Goal: Information Seeking & Learning: Learn about a topic

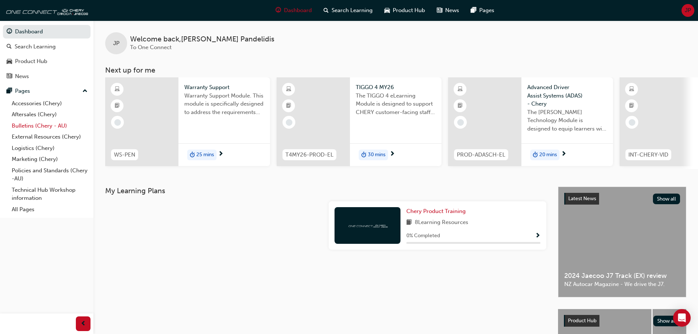
click at [37, 123] on link "Bulletins (Chery - AU)" at bounding box center [50, 125] width 82 height 11
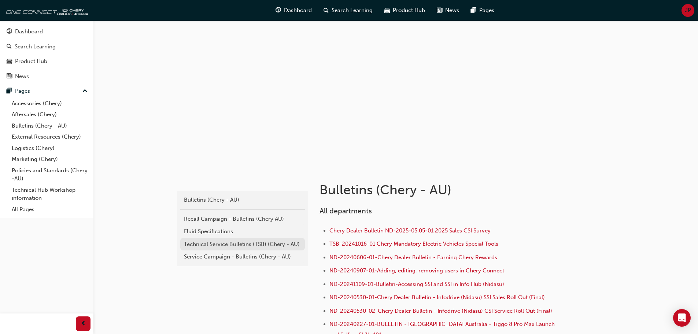
click at [228, 240] on div "Technical Service Bulletins (TSB) (Chery - AU)" at bounding box center [242, 244] width 117 height 8
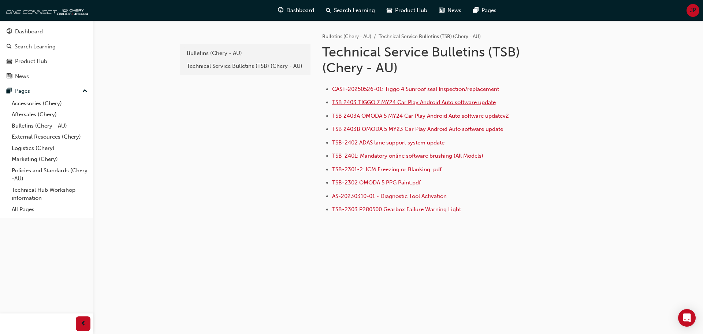
click at [411, 101] on span "TSB 2403 TIGGO 7 MY24 Car Play Android Auto software update" at bounding box center [414, 102] width 164 height 7
